Goal: Task Accomplishment & Management: Use online tool/utility

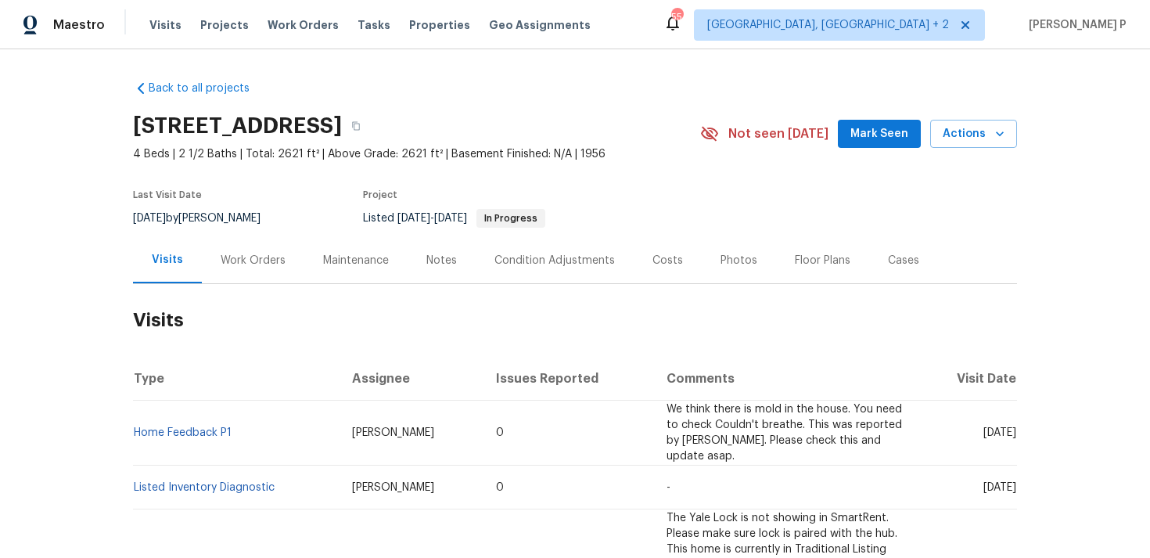
click at [267, 269] on div "Work Orders" at bounding box center [253, 260] width 102 height 46
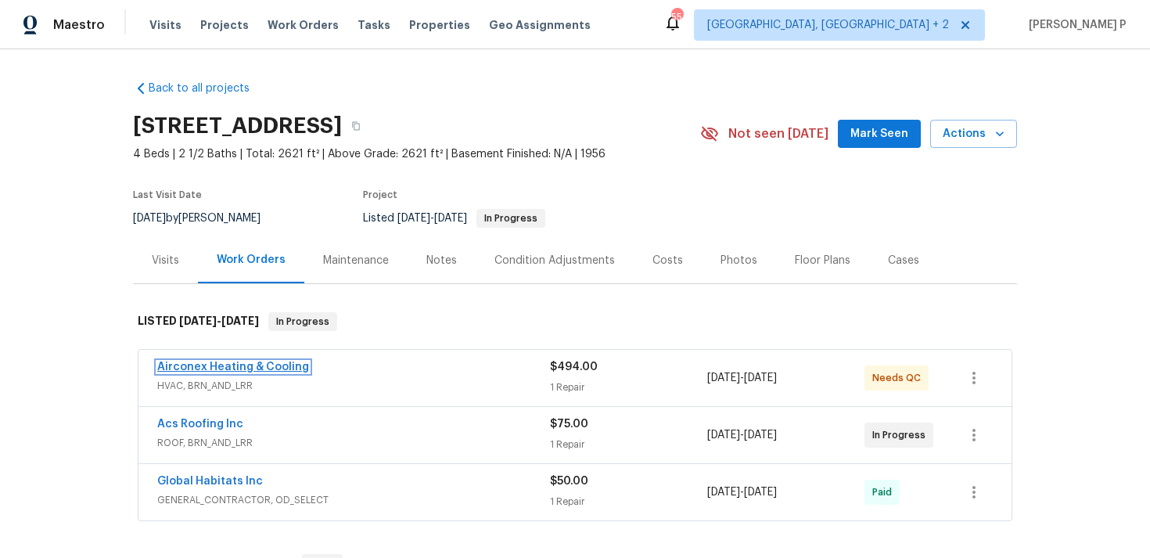
click at [261, 363] on link "Airconex Heating & Cooling" at bounding box center [233, 366] width 152 height 11
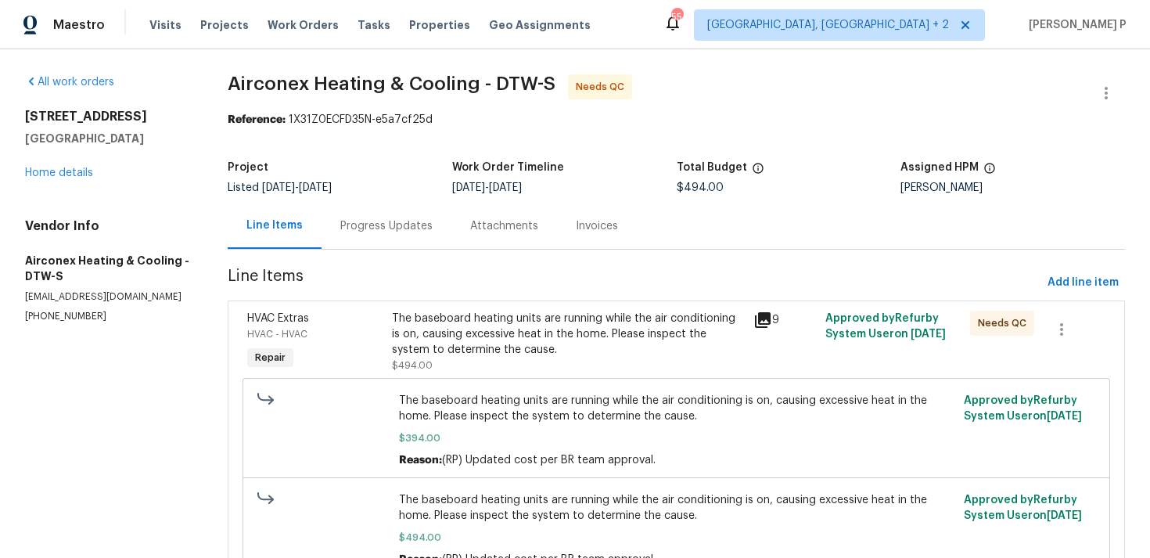
click at [407, 211] on div "Progress Updates" at bounding box center [386, 226] width 130 height 46
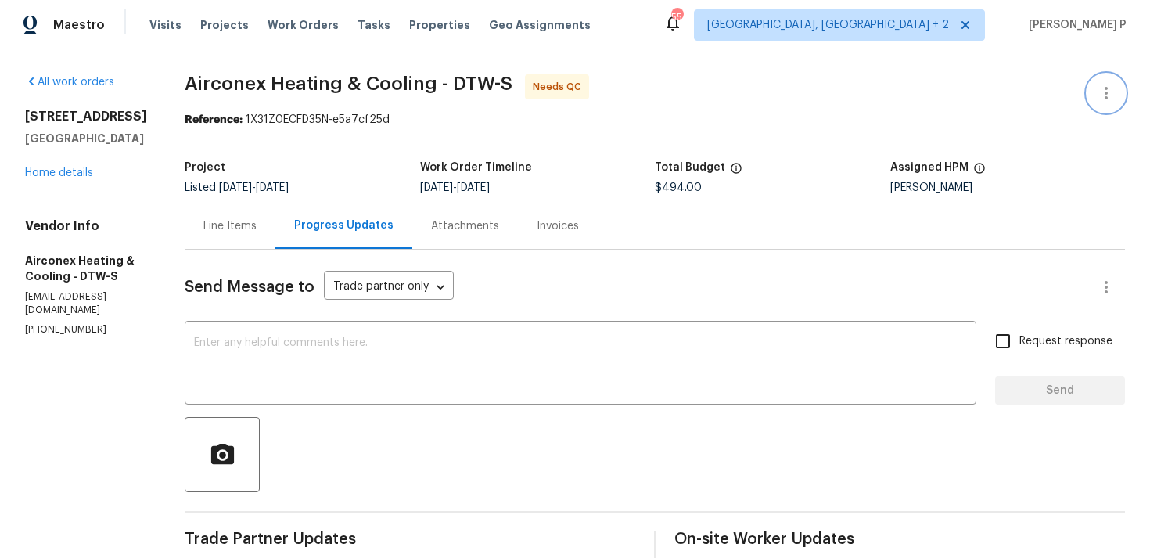
click at [1114, 94] on icon "button" at bounding box center [1105, 93] width 19 height 19
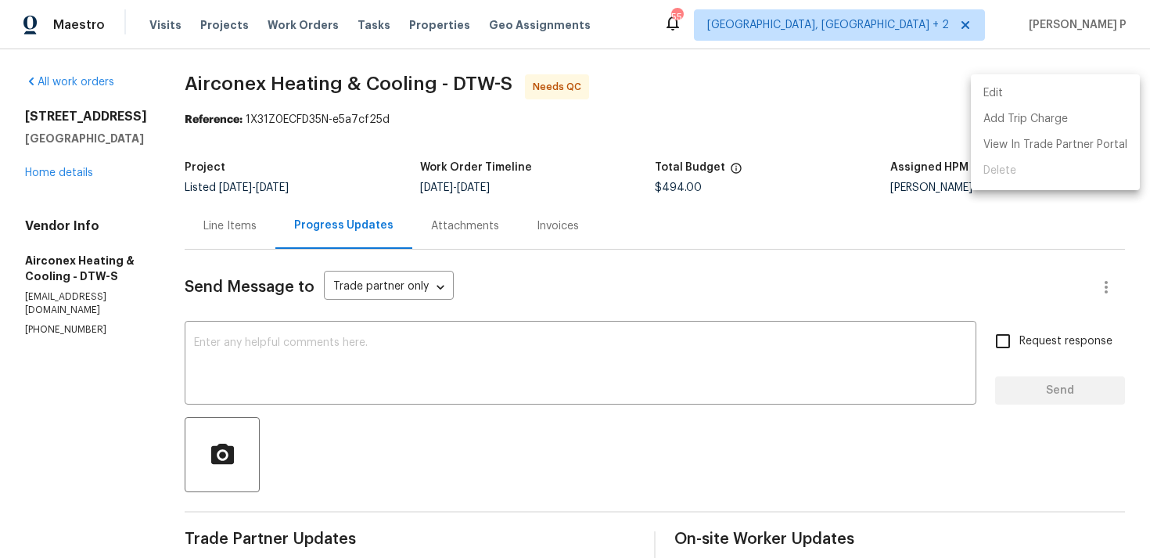
click at [1049, 91] on li "Edit" at bounding box center [1055, 94] width 169 height 26
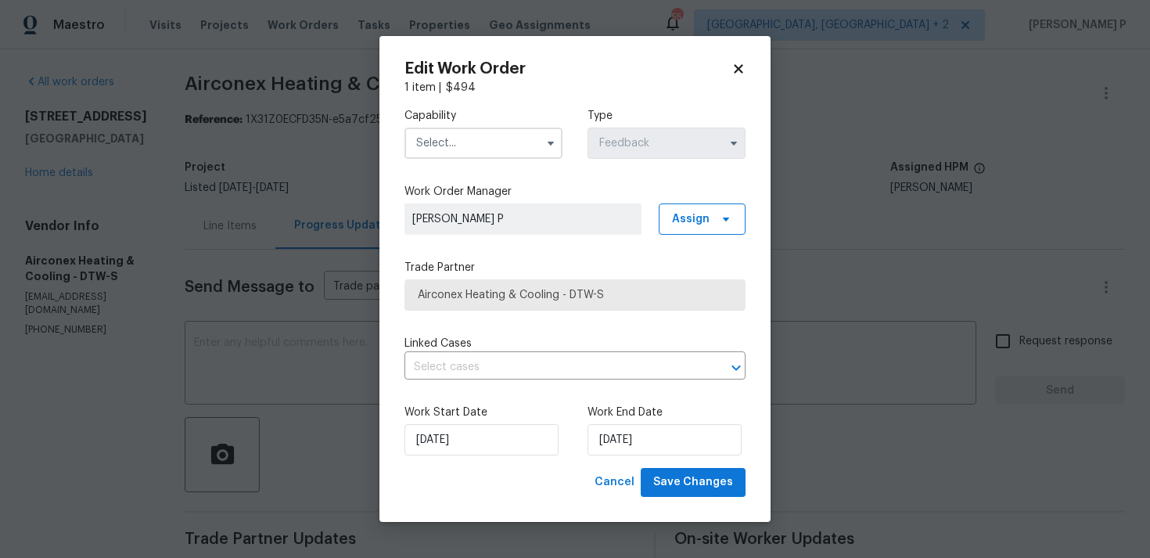
click at [518, 123] on label "Capability" at bounding box center [483, 116] width 158 height 16
click at [513, 142] on input "text" at bounding box center [483, 142] width 158 height 31
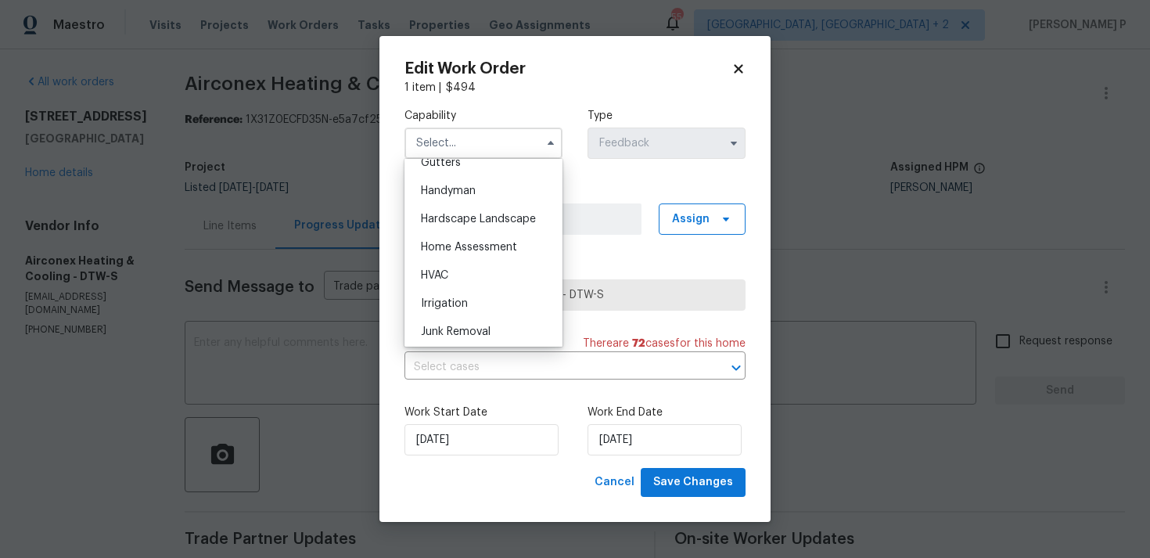
scroll to position [860, 0]
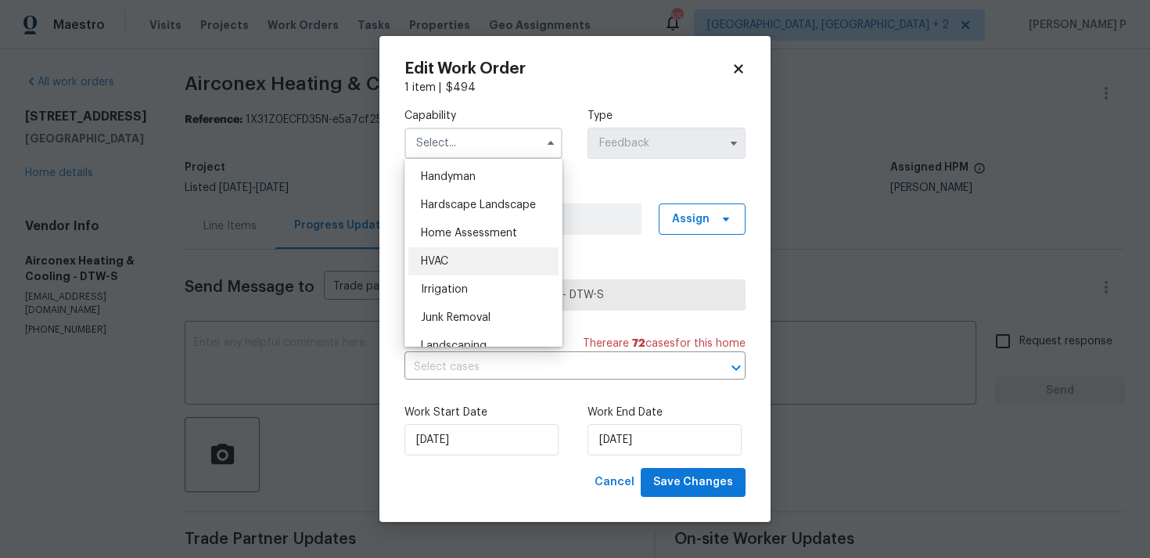
click at [479, 267] on div "HVAC" at bounding box center [483, 261] width 150 height 28
type input "HVAC"
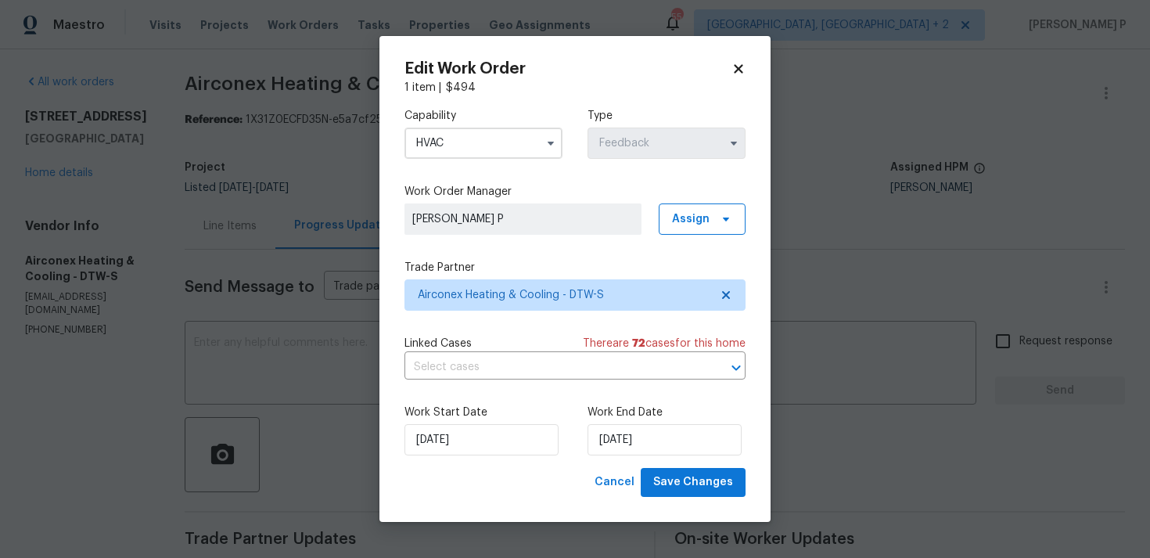
click at [479, 267] on label "Trade Partner" at bounding box center [574, 268] width 341 height 16
click at [628, 447] on input "[DATE]" at bounding box center [664, 439] width 154 height 31
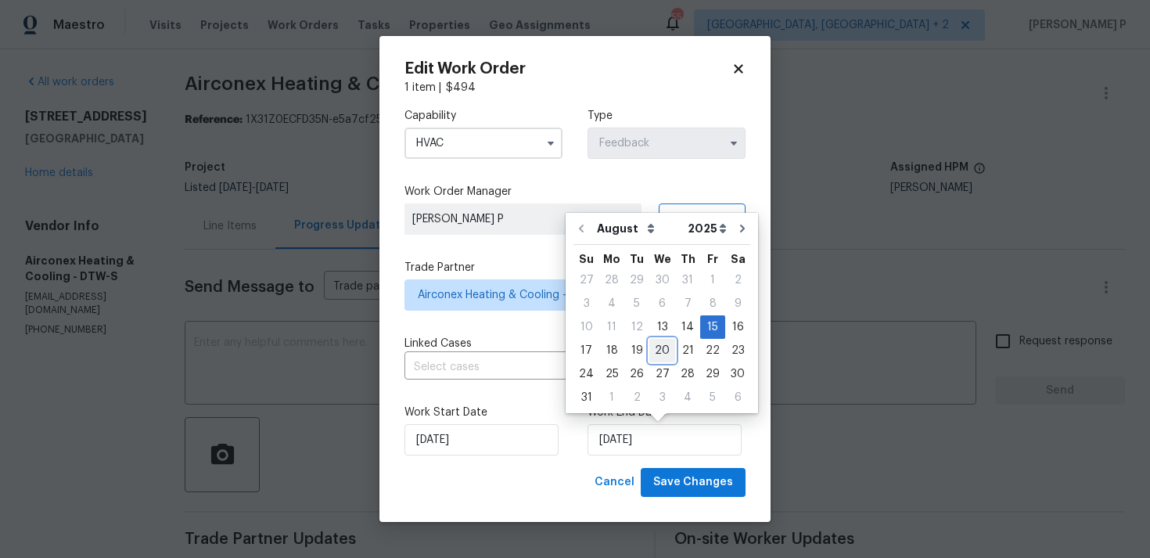
click at [663, 354] on div "20" at bounding box center [662, 350] width 26 height 22
type input "[DATE]"
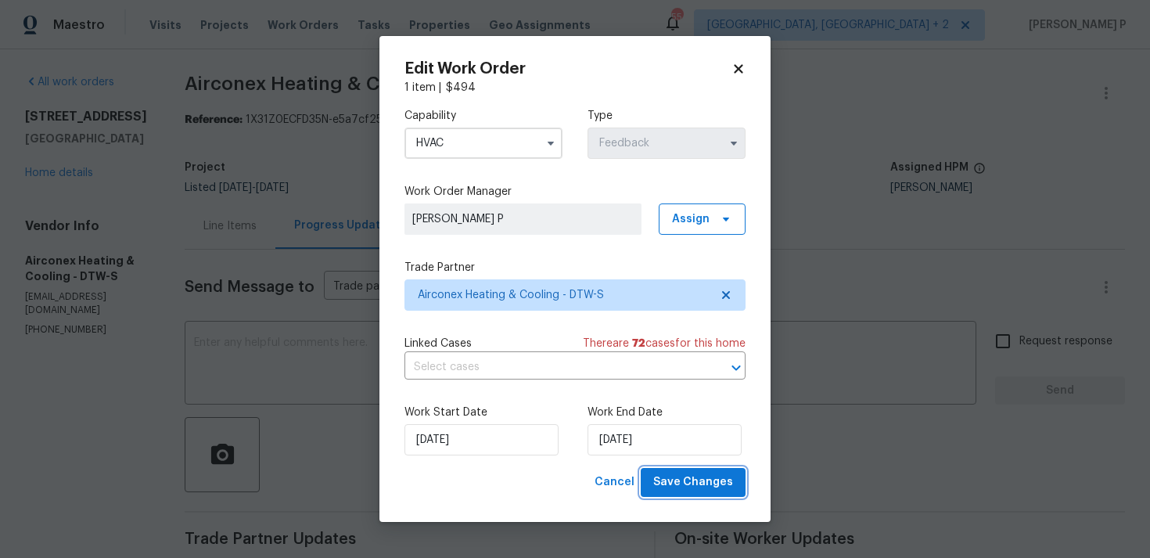
click at [688, 473] on span "Save Changes" at bounding box center [693, 482] width 80 height 20
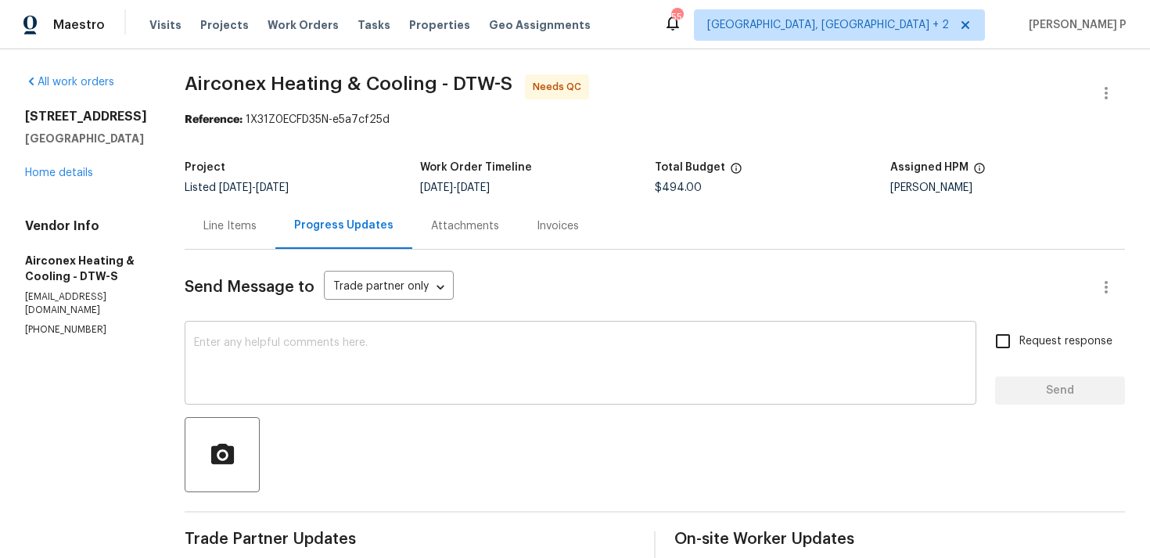
click at [521, 401] on div "x ​" at bounding box center [580, 365] width 791 height 80
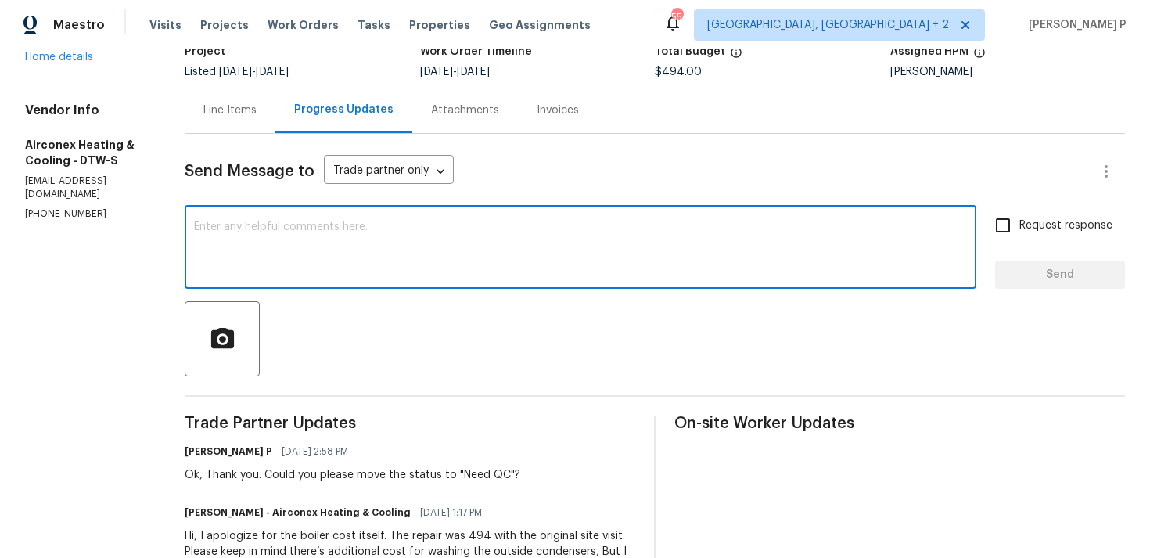
scroll to position [102, 0]
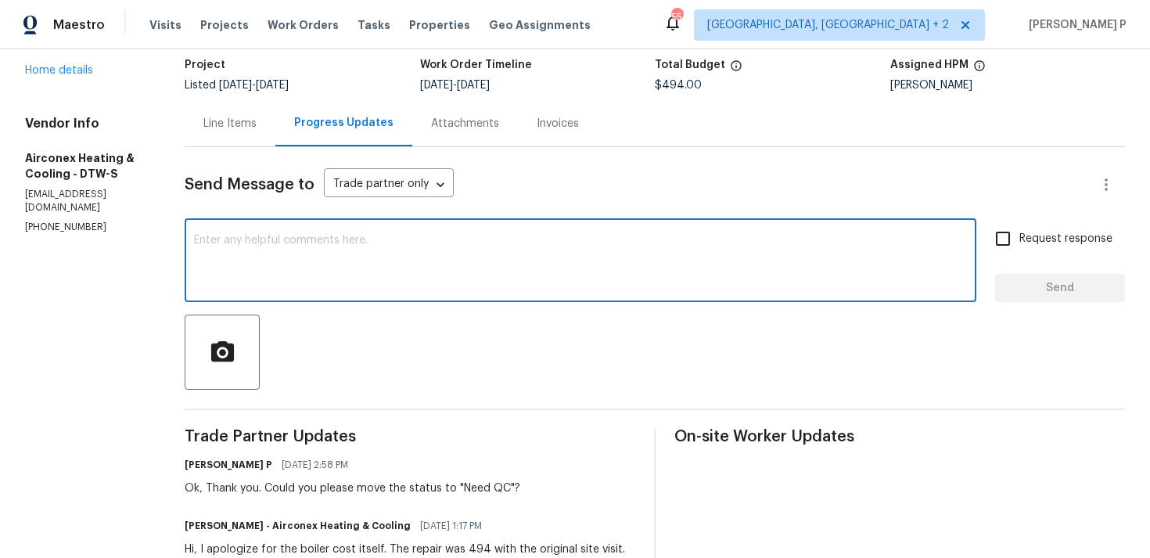
click at [422, 253] on textarea at bounding box center [580, 262] width 773 height 55
type textarea "WO closed. Thanks, Have a great day!!!"
click at [1064, 293] on span "Send" at bounding box center [1059, 288] width 105 height 20
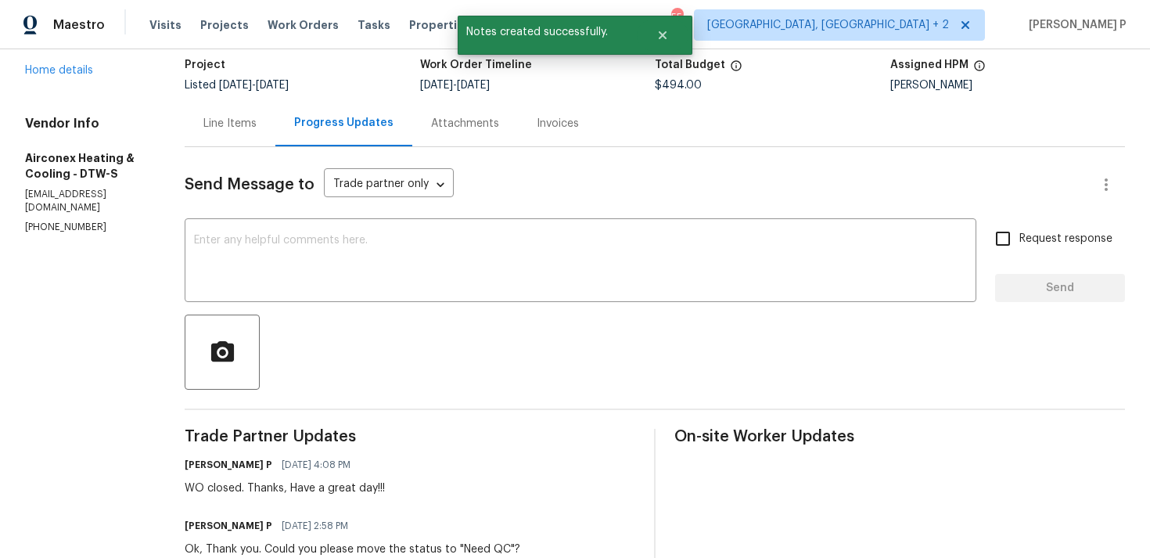
click at [229, 120] on div "Line Items" at bounding box center [229, 124] width 53 height 16
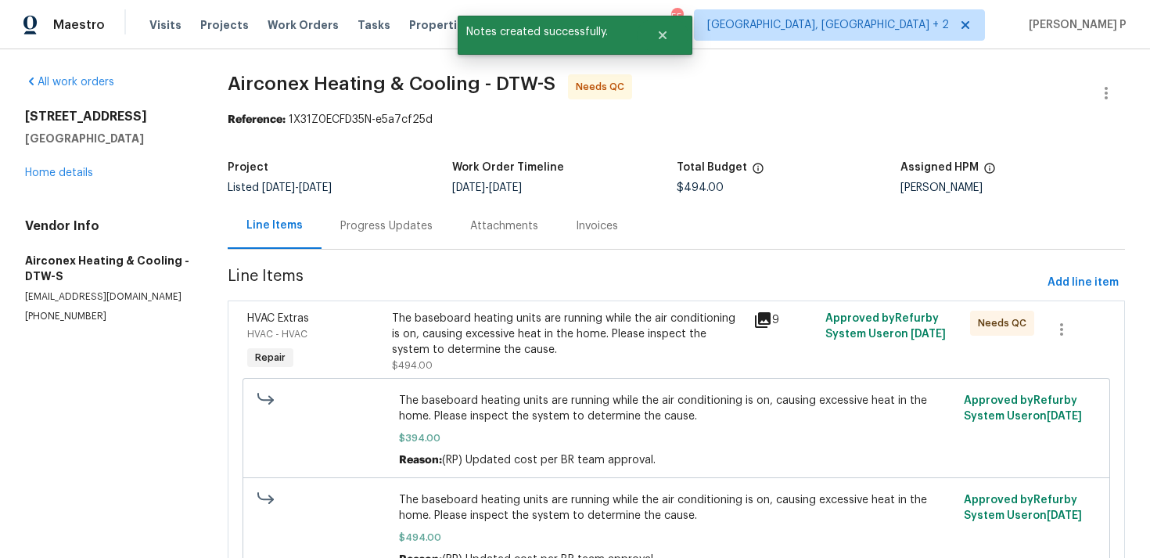
click at [542, 319] on div "The baseboard heating units are running while the air conditioning is on, causi…" at bounding box center [568, 333] width 352 height 47
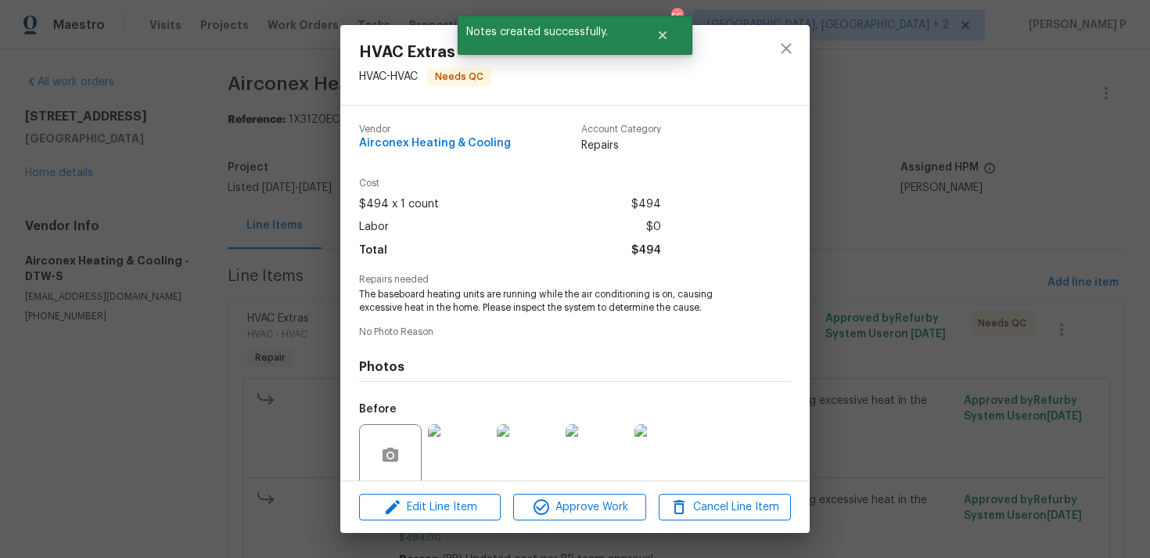
scroll to position [123, 0]
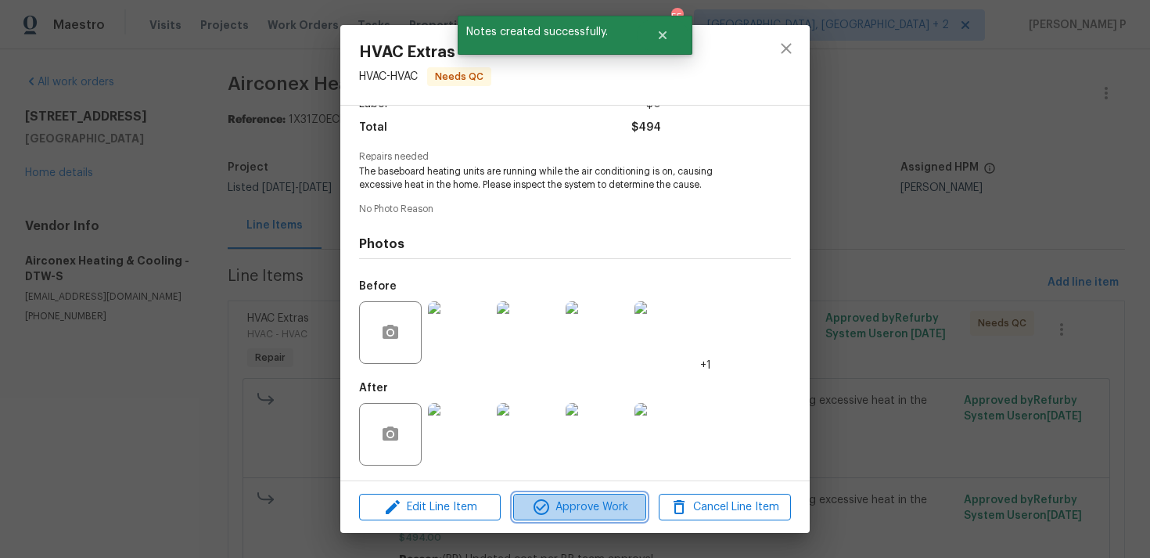
click at [568, 504] on span "Approve Work" at bounding box center [579, 507] width 123 height 20
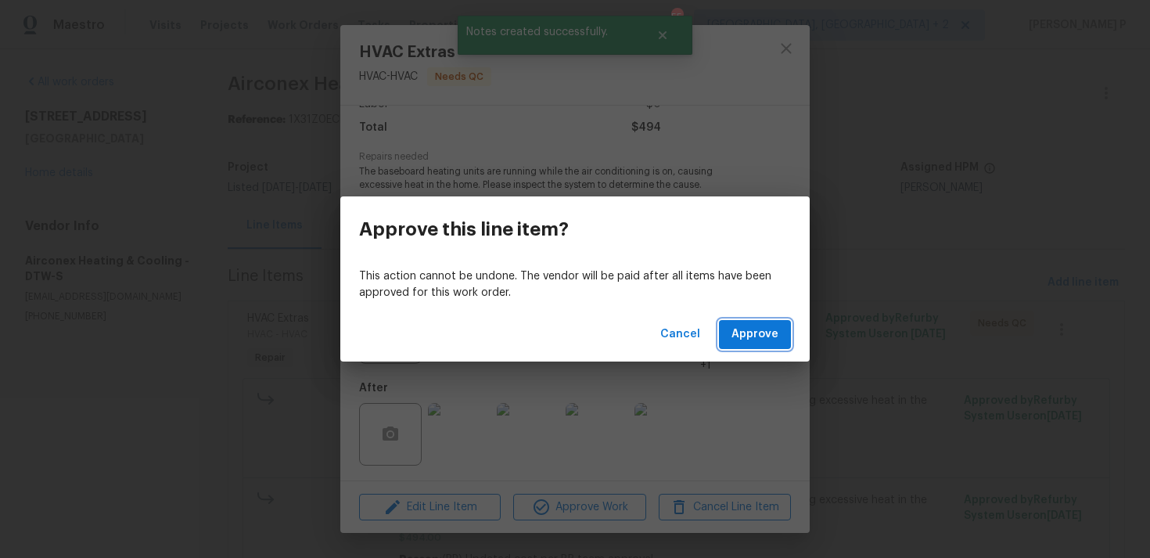
click at [738, 338] on span "Approve" at bounding box center [754, 335] width 47 height 20
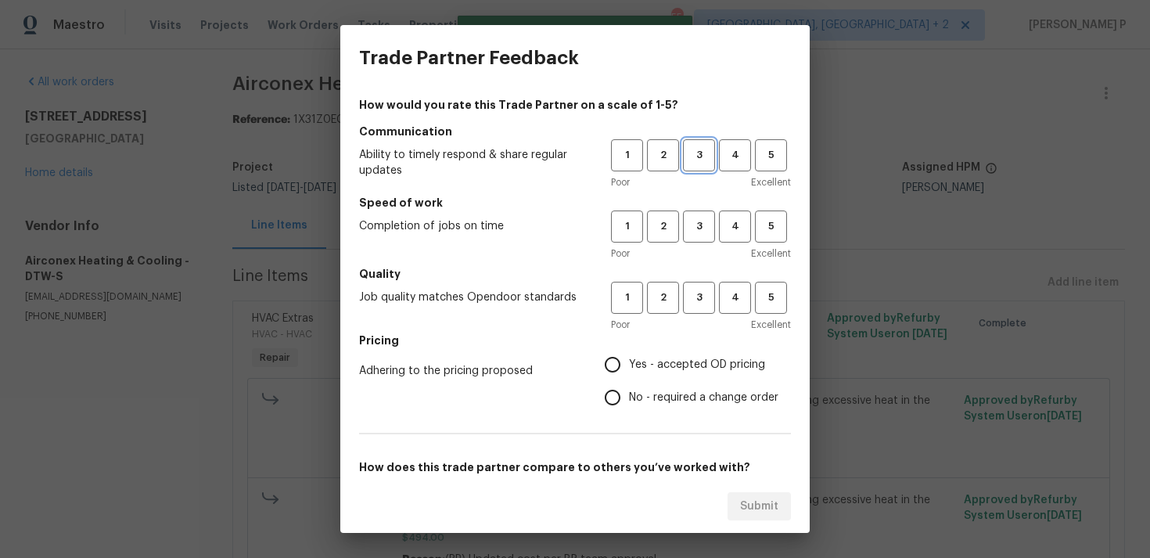
click at [696, 155] on span "3" at bounding box center [698, 155] width 29 height 18
click at [699, 224] on span "3" at bounding box center [698, 226] width 29 height 18
click at [694, 310] on button "3" at bounding box center [699, 298] width 32 height 32
click at [649, 388] on label "No - required a change order" at bounding box center [687, 397] width 182 height 33
click at [629, 388] on input "No - required a change order" at bounding box center [612, 397] width 33 height 33
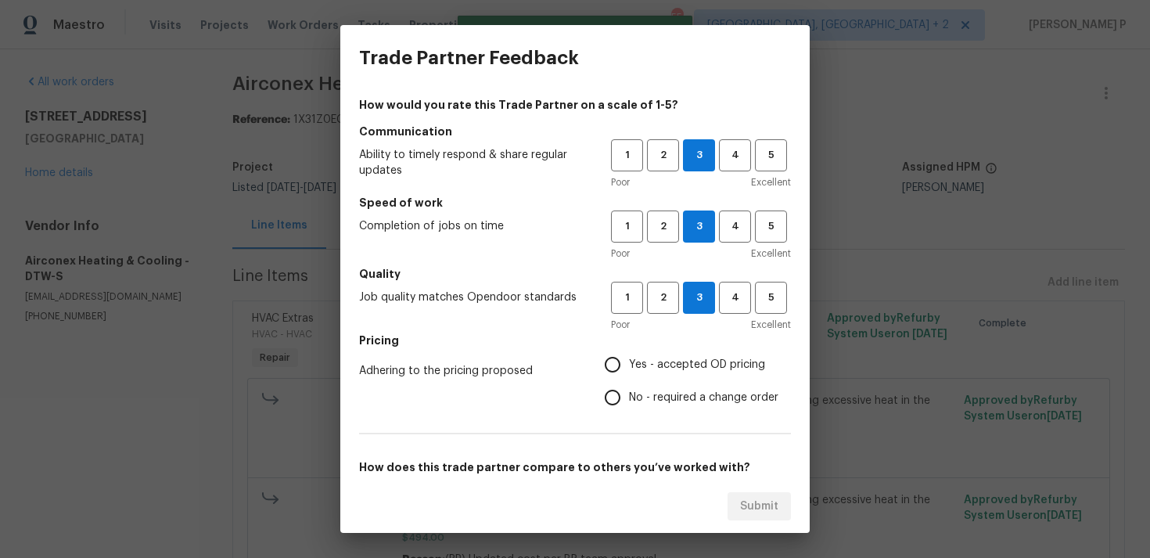
radio input "true"
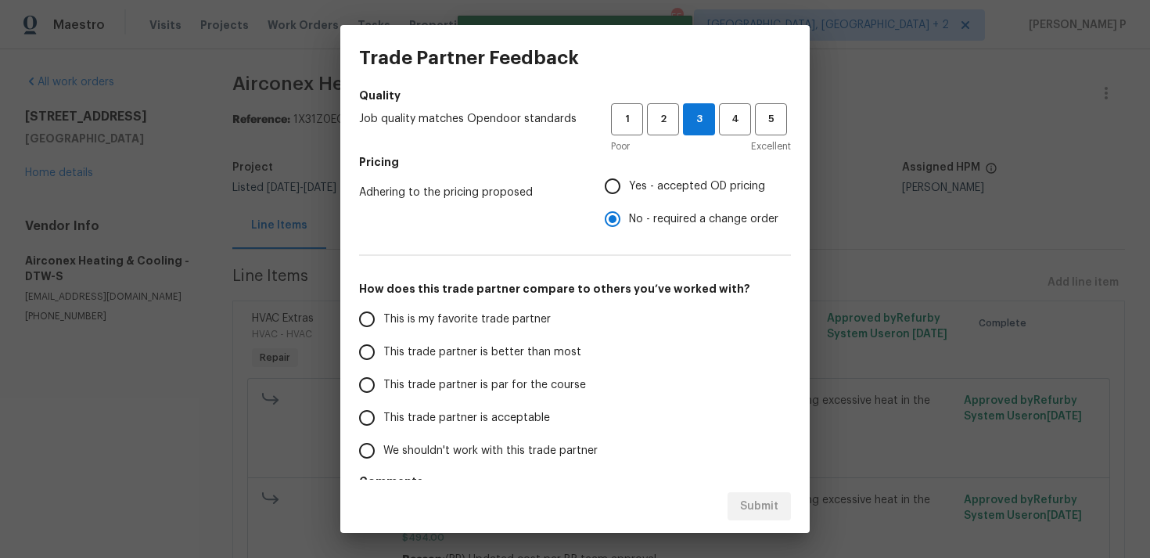
scroll to position [235, 0]
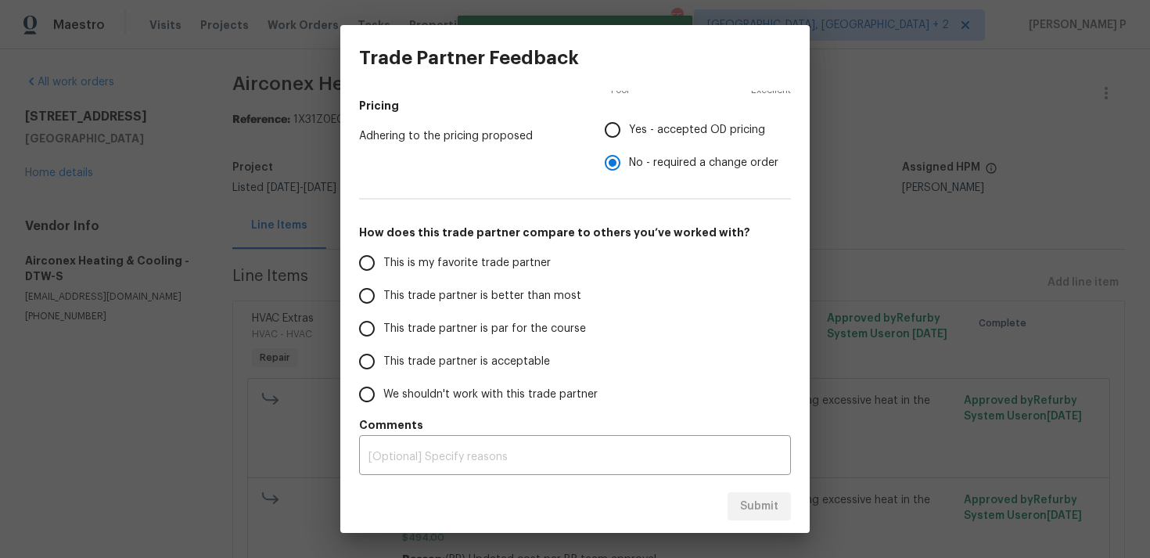
click at [476, 328] on span "This trade partner is par for the course" at bounding box center [484, 329] width 203 height 16
click at [383, 328] on input "This trade partner is par for the course" at bounding box center [366, 328] width 33 height 33
click at [759, 498] on span "Submit" at bounding box center [759, 507] width 38 height 20
radio input "true"
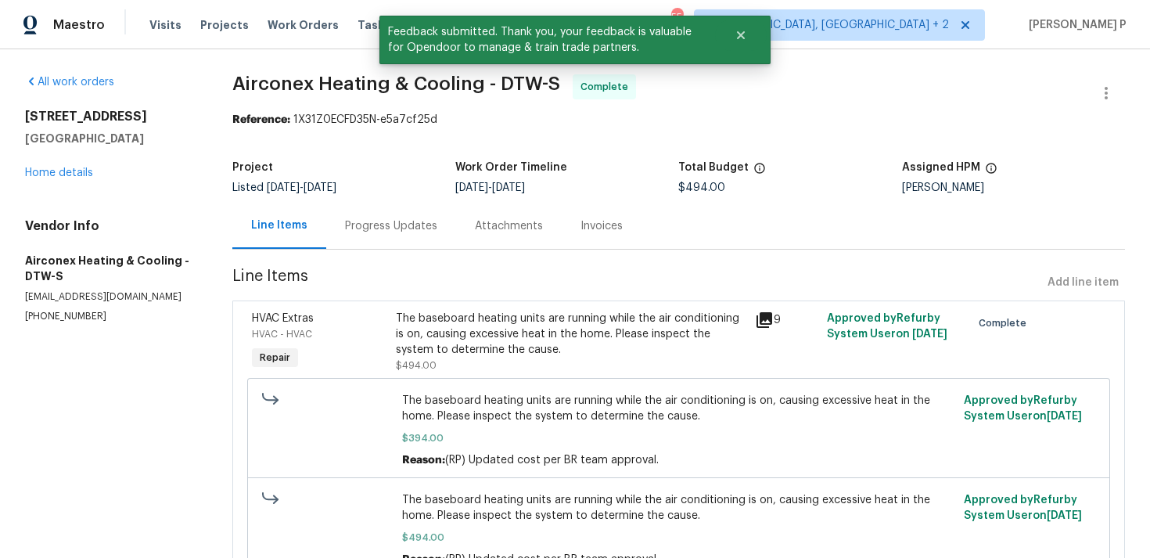
click at [426, 224] on div "Progress Updates" at bounding box center [391, 226] width 92 height 16
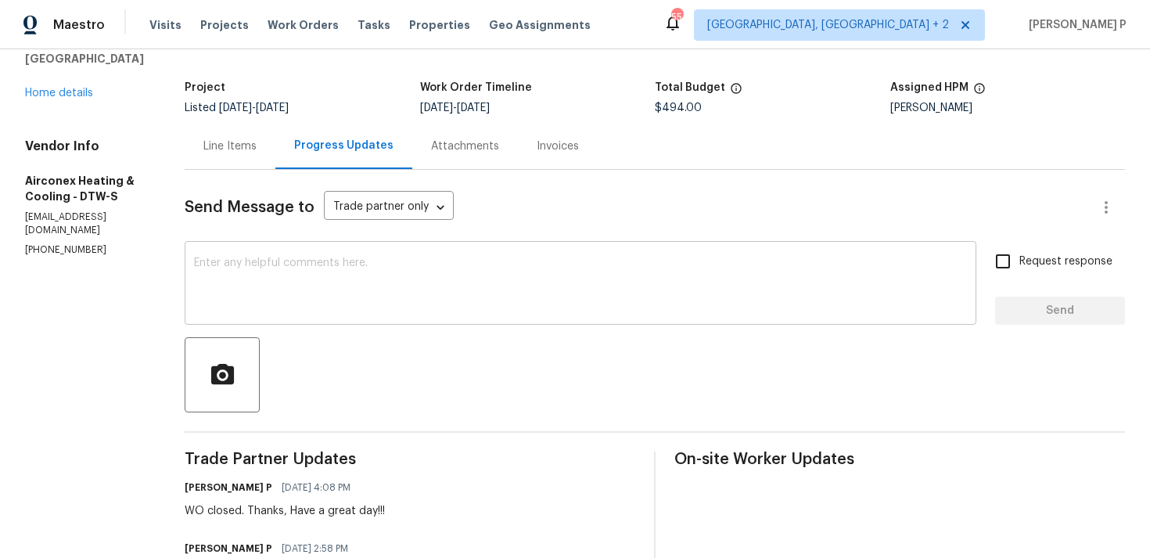
scroll to position [40, 0]
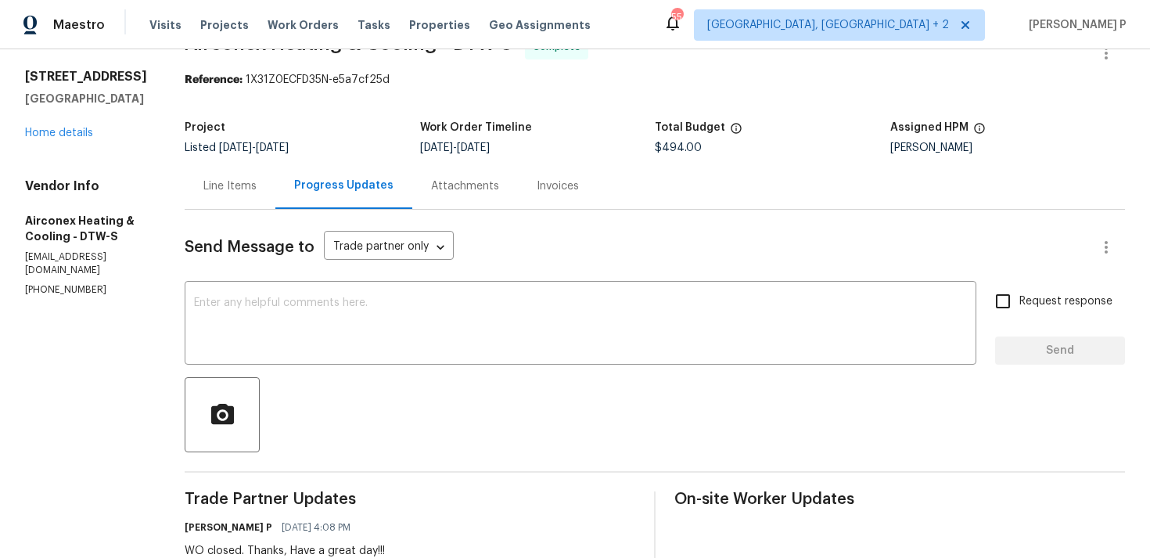
click at [232, 181] on div "Line Items" at bounding box center [229, 186] width 53 height 16
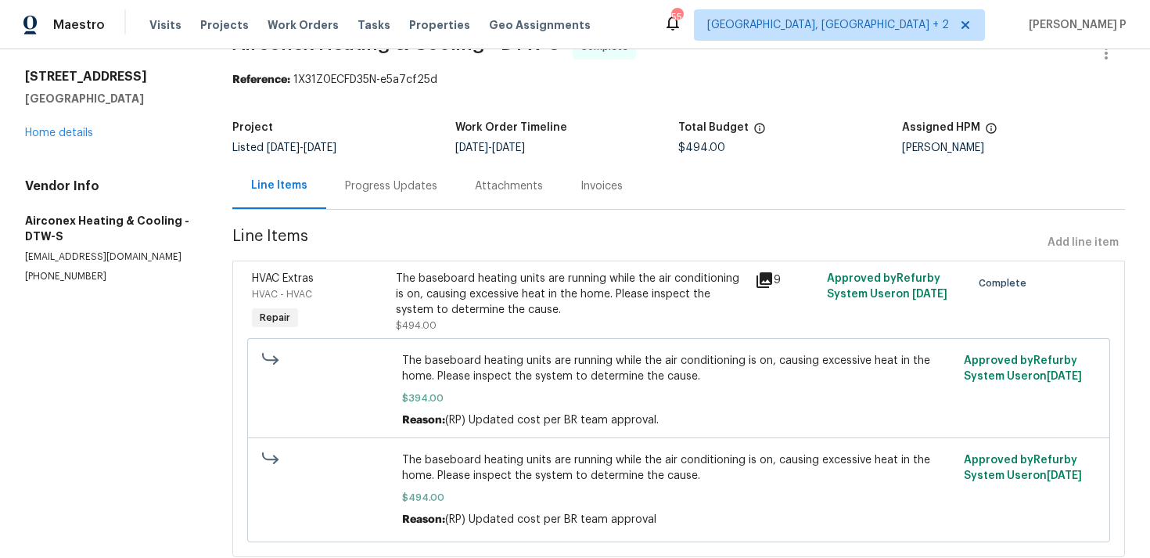
click at [454, 317] on div "The baseboard heating units are running while the air conditioning is on, causi…" at bounding box center [571, 294] width 350 height 47
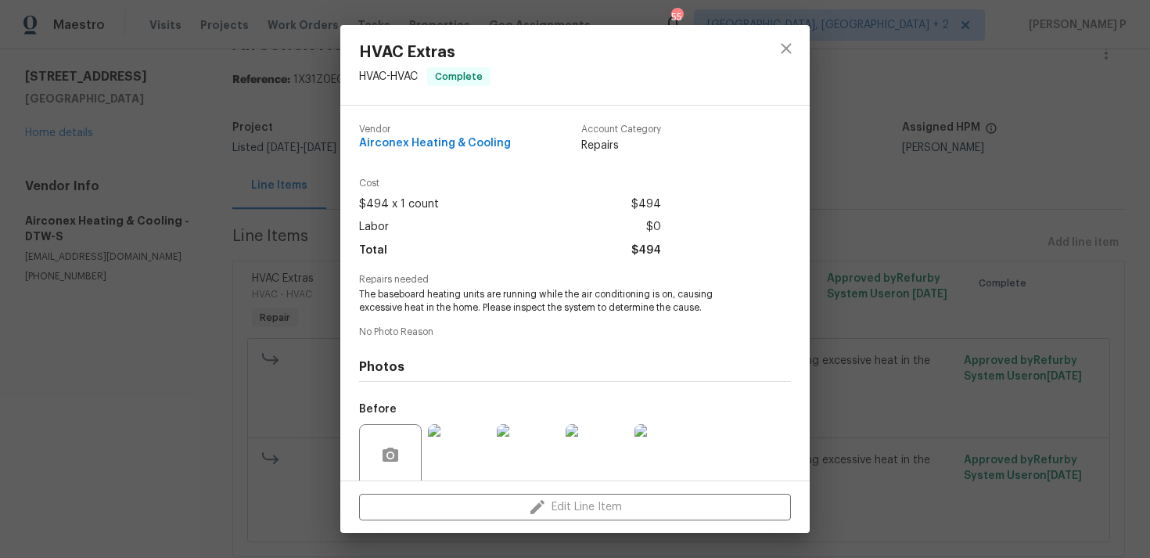
scroll to position [123, 0]
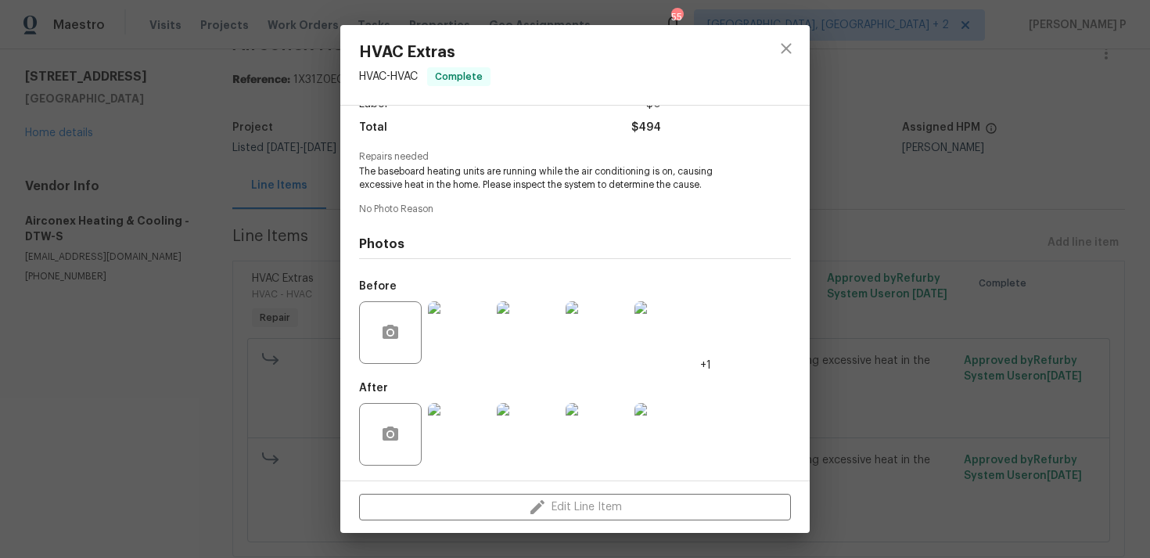
click at [465, 425] on img at bounding box center [459, 434] width 63 height 63
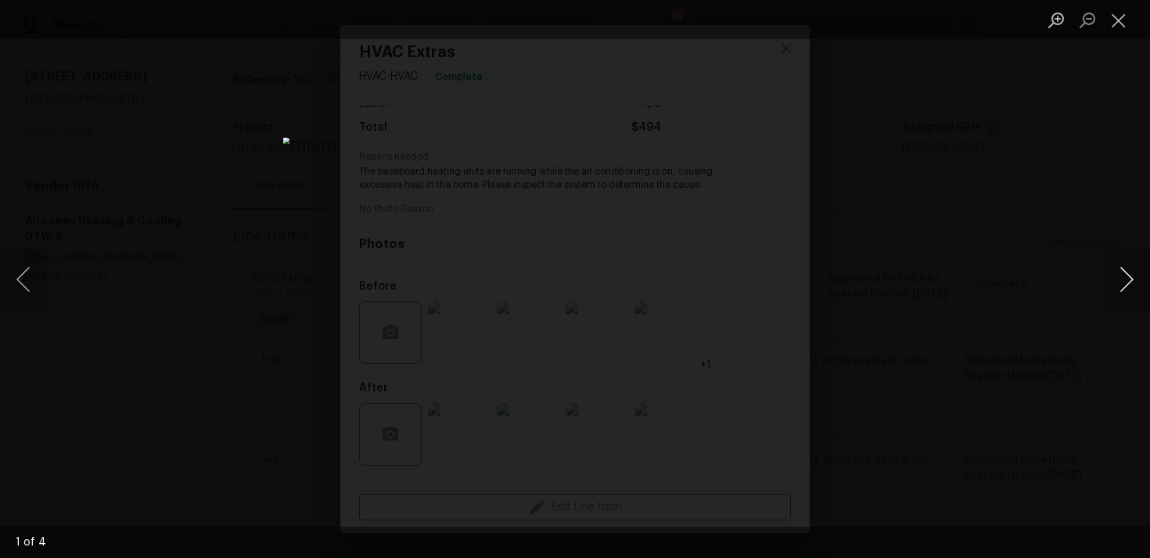
click at [1143, 272] on button "Next image" at bounding box center [1126, 279] width 47 height 63
click at [1134, 274] on button "Next image" at bounding box center [1126, 279] width 47 height 63
click at [1121, 16] on button "Close lightbox" at bounding box center [1118, 19] width 31 height 27
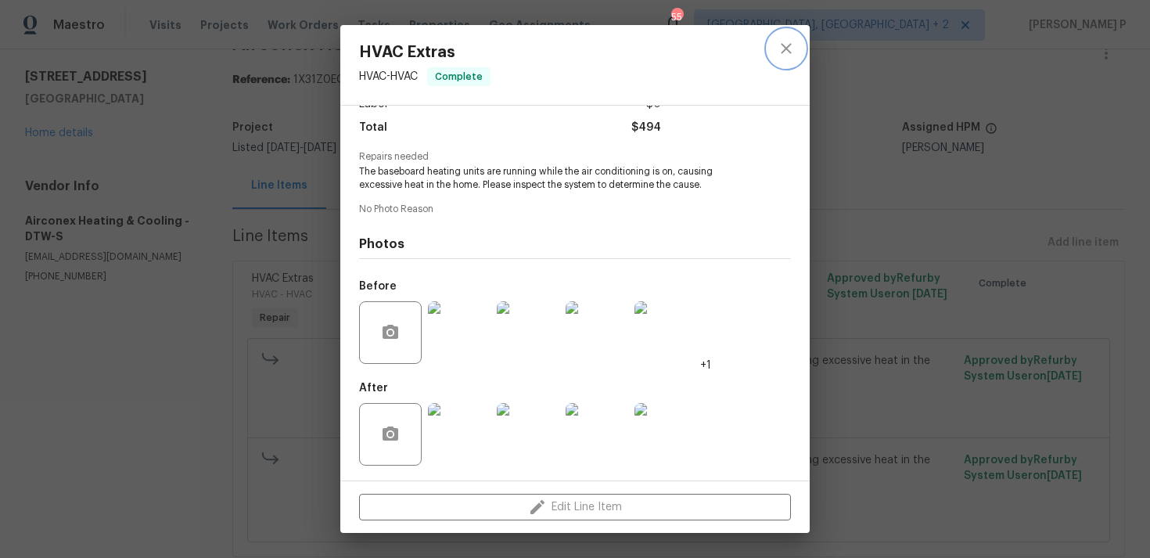
click at [795, 48] on button "close" at bounding box center [786, 49] width 38 height 38
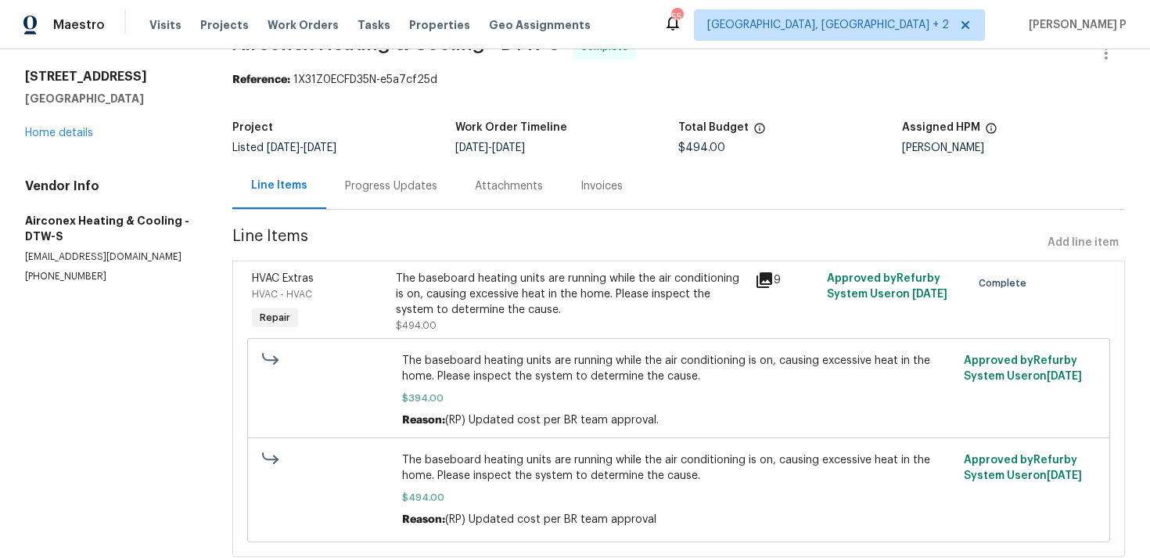
click at [388, 188] on div "Progress Updates" at bounding box center [391, 186] width 92 height 16
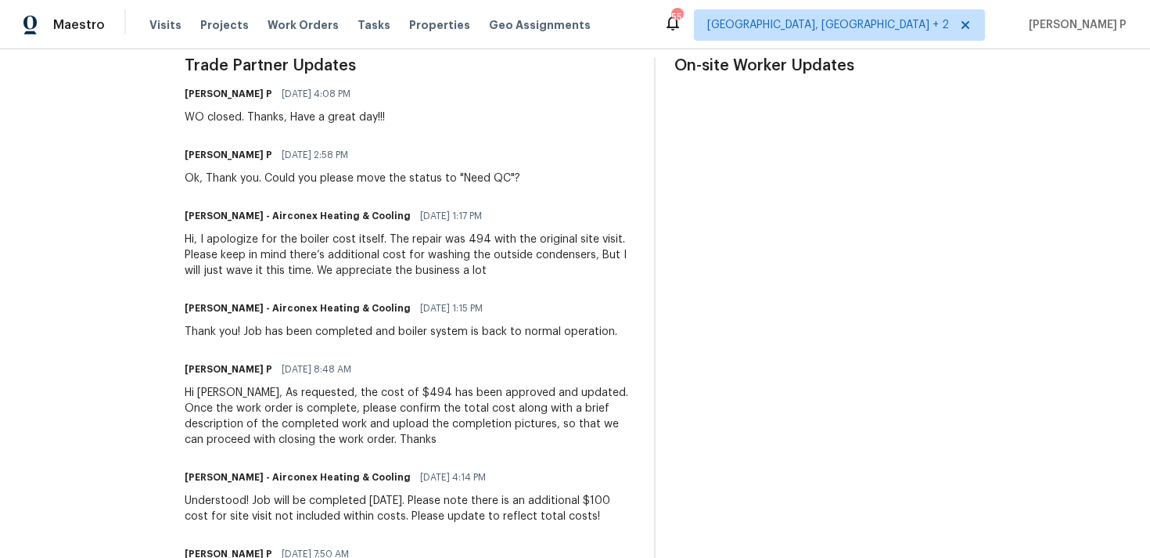
scroll to position [479, 0]
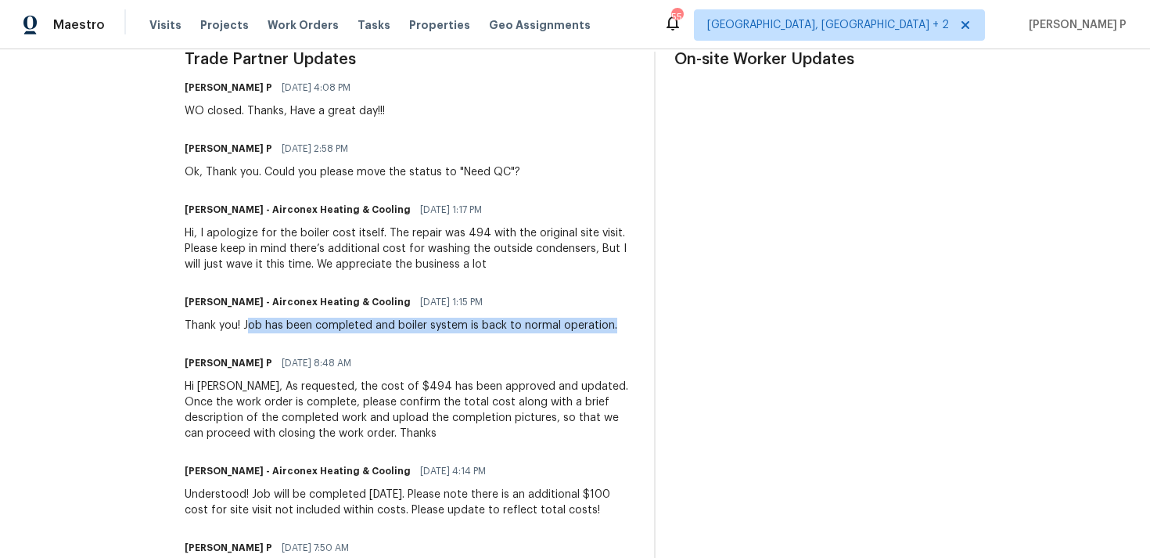
drag, startPoint x: 234, startPoint y: 322, endPoint x: 586, endPoint y: 341, distance: 352.4
copy div "ob has been completed and boiler system is back to normal operation."
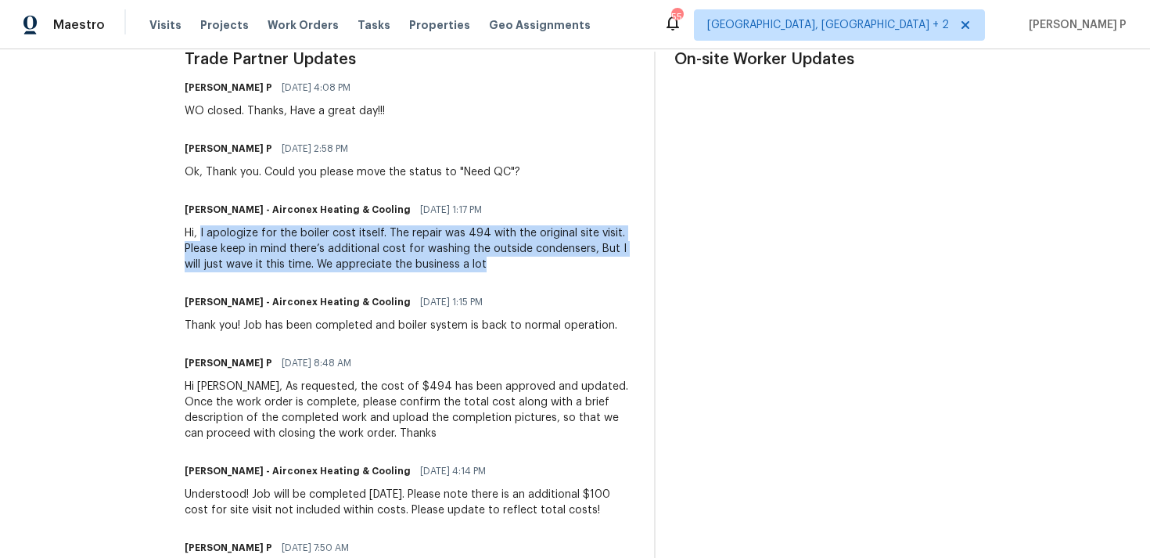
drag, startPoint x: 189, startPoint y: 231, endPoint x: 457, endPoint y: 265, distance: 270.4
click at [457, 265] on div "Hi, I apologize for the boiler cost itself. The repair was 494 with the origina…" at bounding box center [410, 248] width 450 height 47
copy div "I apologize for the boiler cost itself. The repair was 494 with the original si…"
click at [307, 250] on div "Hi, I apologize for the boiler cost itself. The repair was 494 with the origina…" at bounding box center [410, 248] width 450 height 47
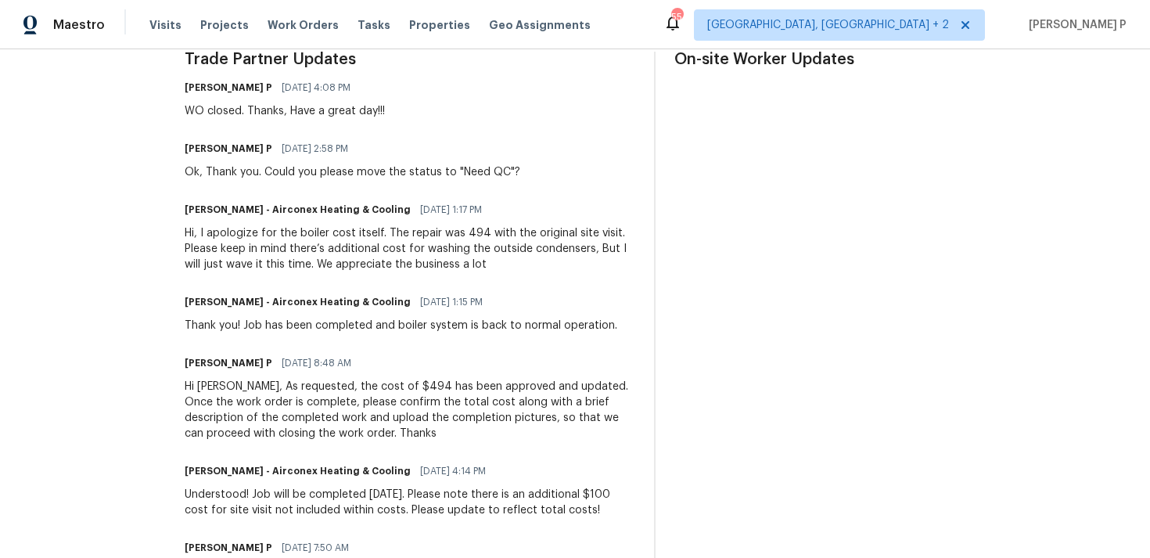
scroll to position [0, 0]
